Goal: Transaction & Acquisition: Purchase product/service

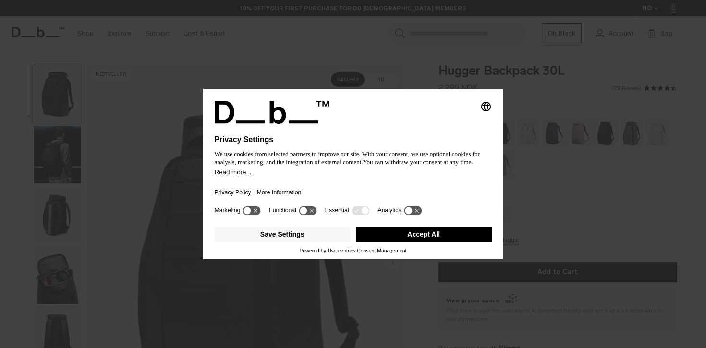
click at [418, 241] on button "Accept All" at bounding box center [424, 234] width 136 height 15
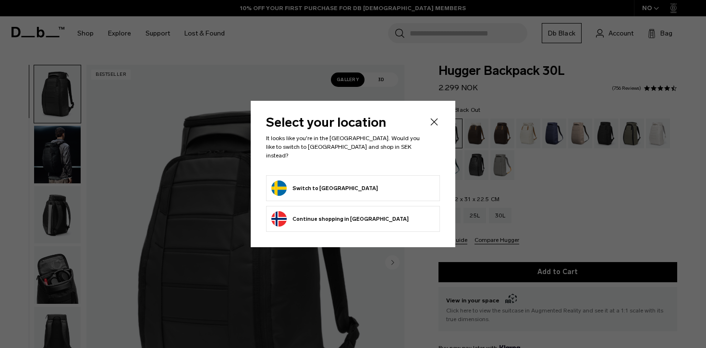
click at [338, 186] on form "Switch to [GEOGRAPHIC_DATA]" at bounding box center [352, 188] width 163 height 15
click at [303, 181] on button "Switch to [GEOGRAPHIC_DATA]" at bounding box center [324, 188] width 107 height 15
